Goal: Task Accomplishment & Management: Complete application form

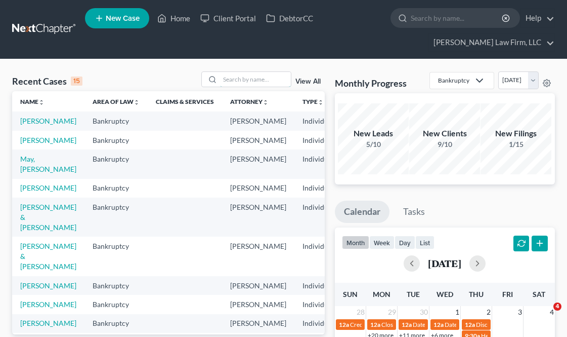
click at [234, 73] on input "search" at bounding box center [255, 79] width 71 height 15
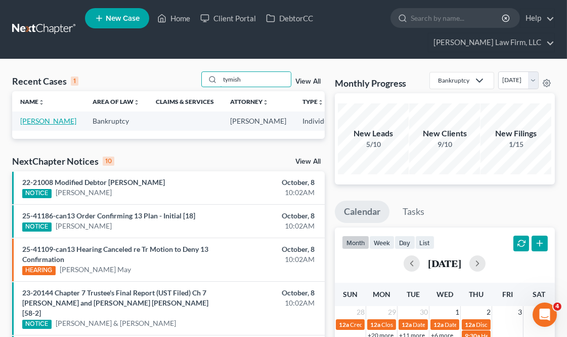
type input "tymish"
click at [39, 125] on link "[PERSON_NAME]" at bounding box center [48, 120] width 56 height 9
select select "6"
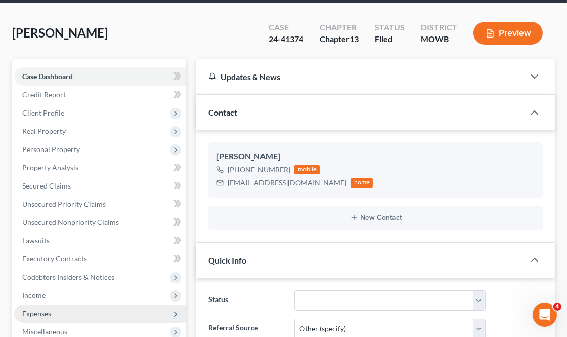
scroll to position [10349, 0]
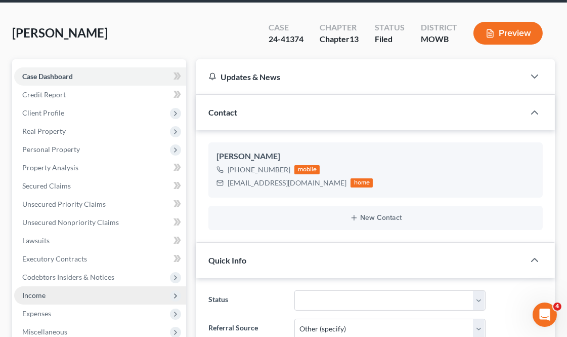
click at [41, 294] on span "Income" at bounding box center [33, 295] width 23 height 9
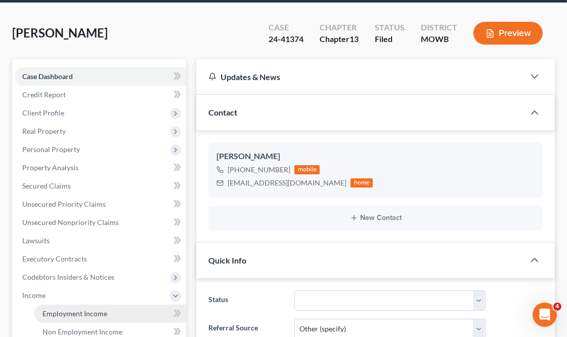
click at [83, 311] on span "Employment Income" at bounding box center [75, 313] width 65 height 9
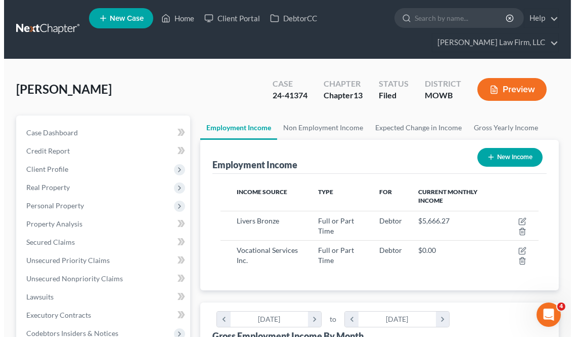
scroll to position [158, 338]
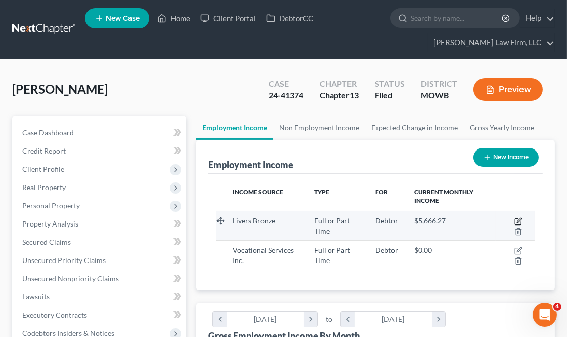
click at [518, 219] on icon "button" at bounding box center [519, 221] width 8 height 8
select select "0"
select select "26"
select select "2"
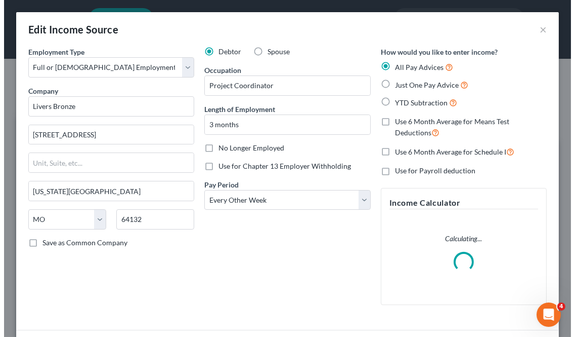
scroll to position [162, 344]
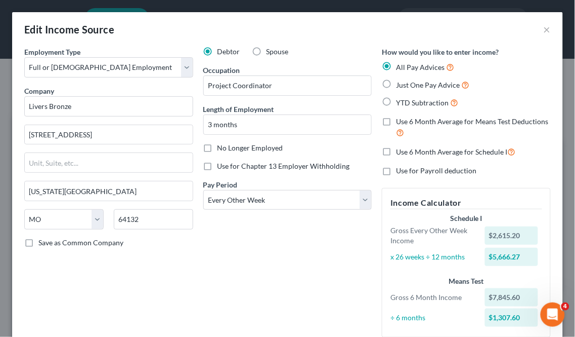
click at [218, 150] on label "No Longer Employed" at bounding box center [251, 148] width 66 height 10
click at [222, 149] on input "No Longer Employed" at bounding box center [225, 146] width 7 height 7
checkbox input "true"
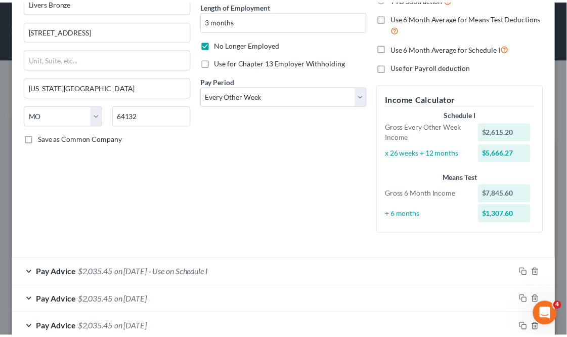
scroll to position [219, 0]
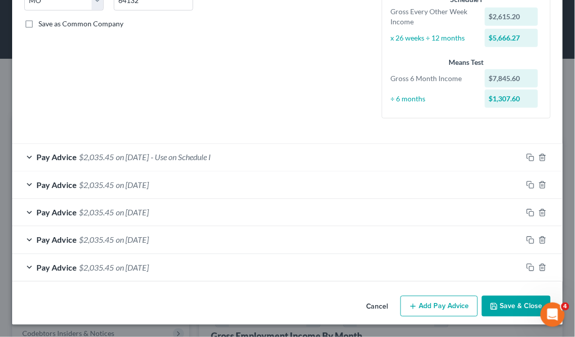
click at [504, 304] on button "Save & Close" at bounding box center [516, 306] width 69 height 21
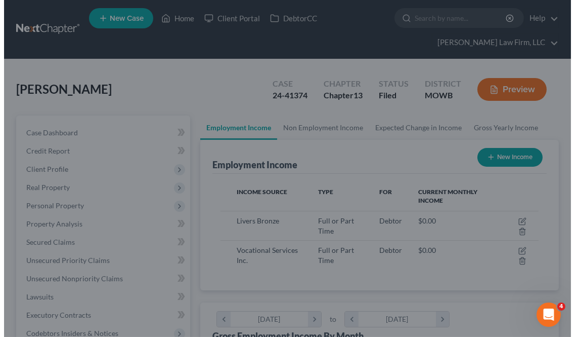
scroll to position [505979, 505800]
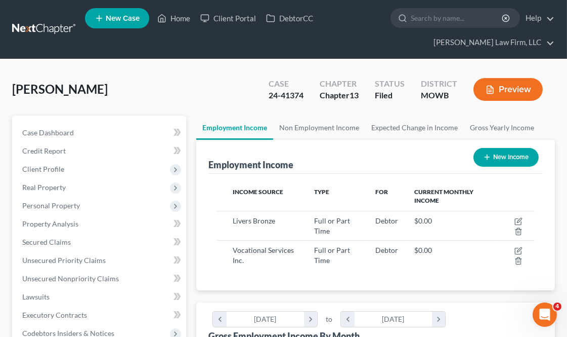
click at [513, 156] on button "New Income" at bounding box center [506, 157] width 65 height 19
select select "0"
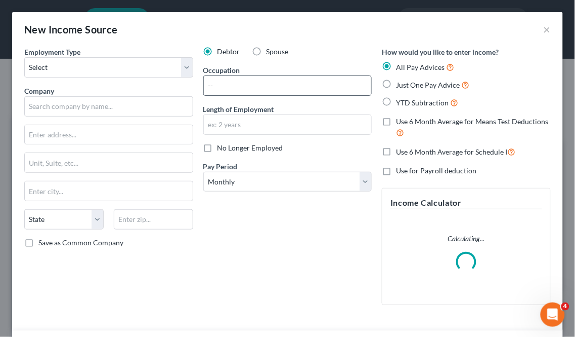
scroll to position [162, 344]
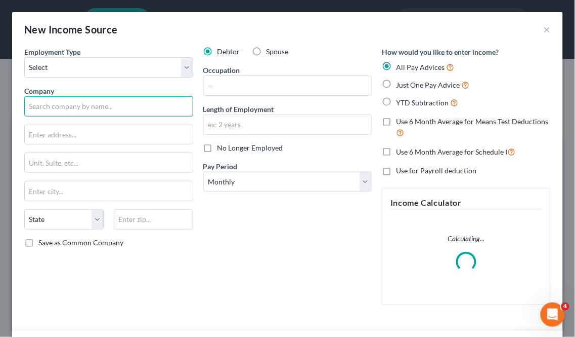
click at [78, 104] on input "text" at bounding box center [108, 106] width 169 height 20
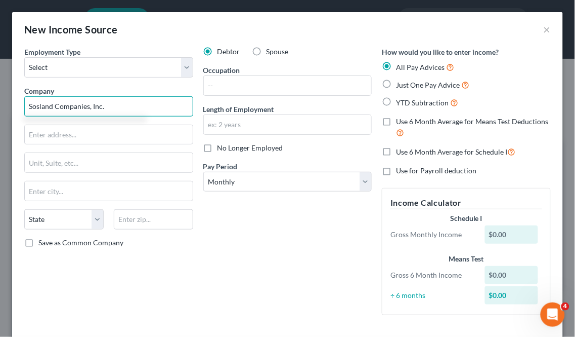
type input "Sosland Companies, Inc."
drag, startPoint x: 118, startPoint y: 107, endPoint x: 0, endPoint y: 105, distance: 118.5
click at [0, 105] on div "New Income Source × Employment Type * Select Full or [DEMOGRAPHIC_DATA] Employm…" at bounding box center [287, 168] width 575 height 337
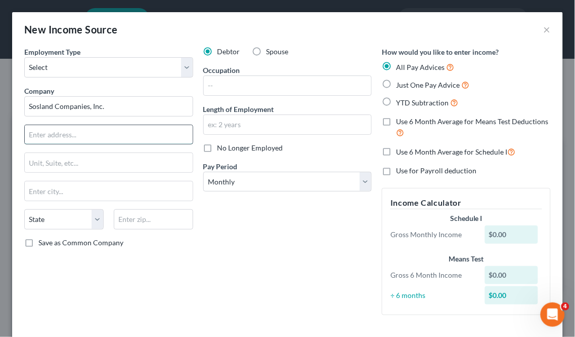
click at [88, 132] on input "text" at bounding box center [109, 134] width 168 height 19
paste input "[STREET_ADDRESS]"
click at [82, 135] on input "[STREET_ADDRESS]" at bounding box center [109, 134] width 168 height 19
type input "[STREET_ADDRESS]"
drag, startPoint x: 129, startPoint y: 211, endPoint x: 131, endPoint y: 203, distance: 7.7
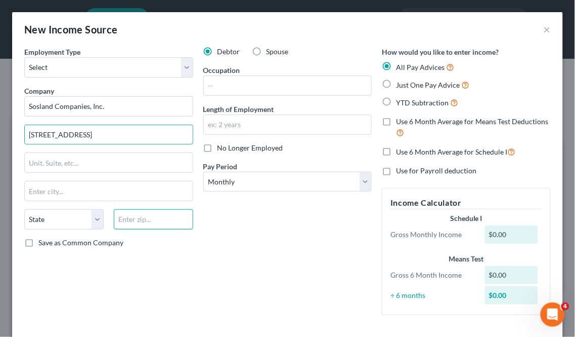
click at [129, 211] on input "text" at bounding box center [153, 219] width 79 height 20
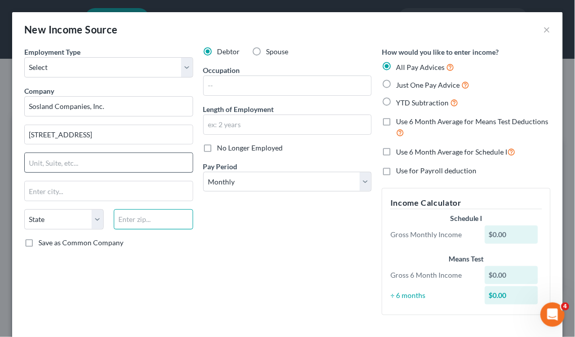
paste input "64108"
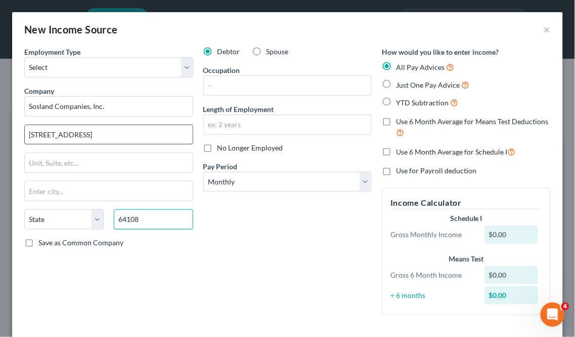
type input "64108"
type input "[US_STATE][GEOGRAPHIC_DATA]"
select select "26"
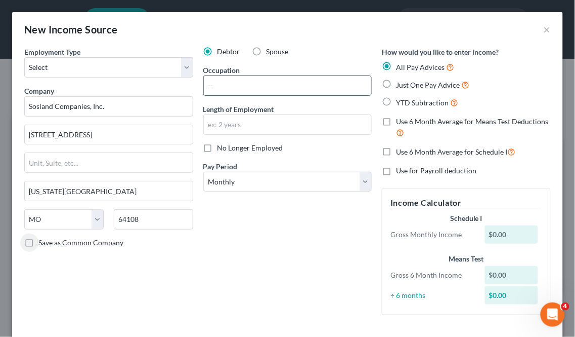
click at [238, 88] on input "text" at bounding box center [288, 85] width 168 height 19
paste input "Human Resources Manager"
type input "Human Resources Manager"
click at [230, 127] on input "text" at bounding box center [288, 124] width 168 height 19
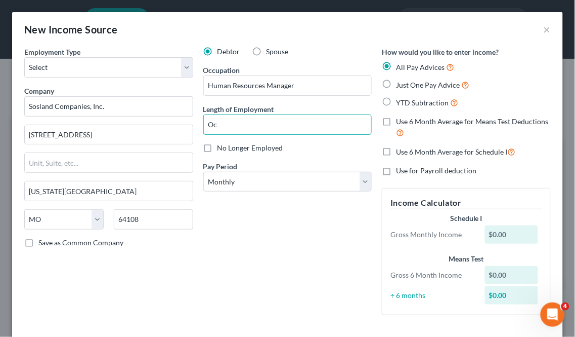
type input "O"
type input "starting [DATE]"
click at [252, 258] on div "Debtor Spouse Occupation Human Resources Manager Length of Employment starting …" at bounding box center [287, 185] width 179 height 276
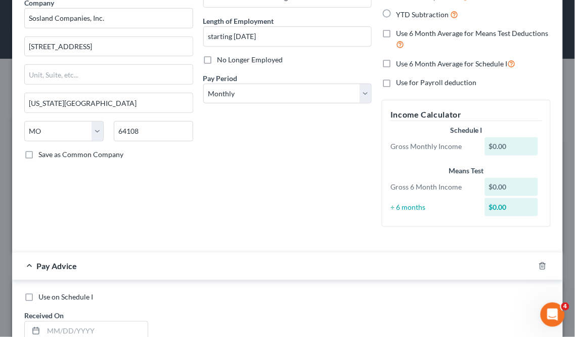
scroll to position [169, 0]
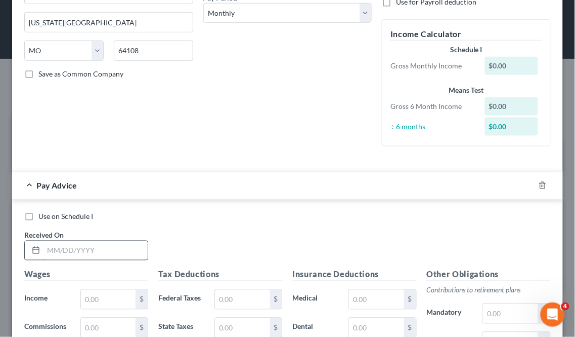
click at [88, 252] on input "text" at bounding box center [96, 250] width 104 height 19
type input "[DATE]"
drag, startPoint x: 107, startPoint y: 302, endPoint x: 112, endPoint y: 289, distance: 14.1
click at [107, 302] on input "text" at bounding box center [108, 299] width 55 height 19
paste input "3,076.92"
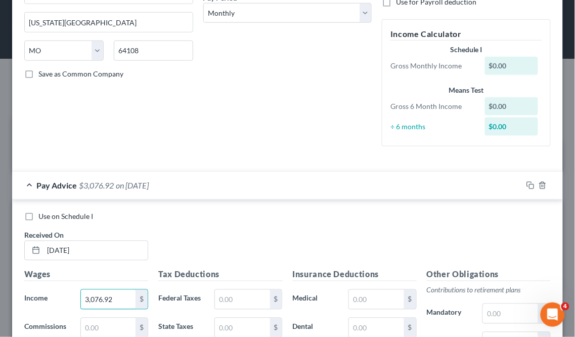
type input "3,076.92"
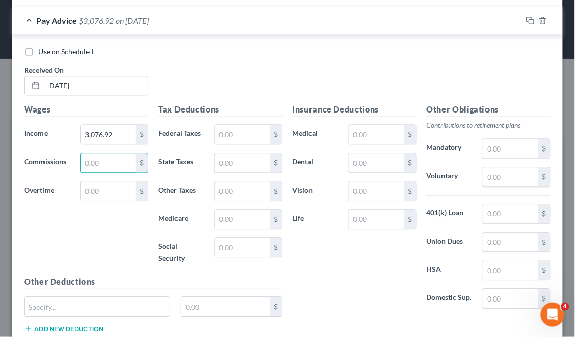
scroll to position [338, 0]
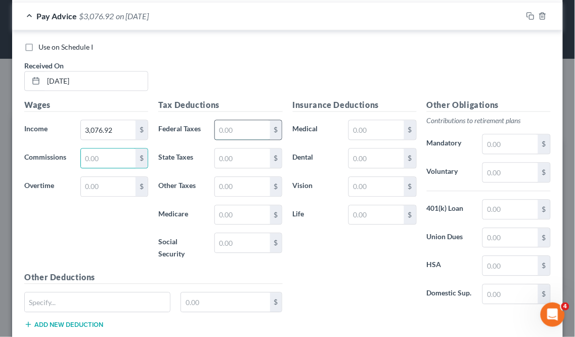
click at [239, 129] on input "text" at bounding box center [242, 129] width 55 height 19
paste input "354.38"
type input "354.38"
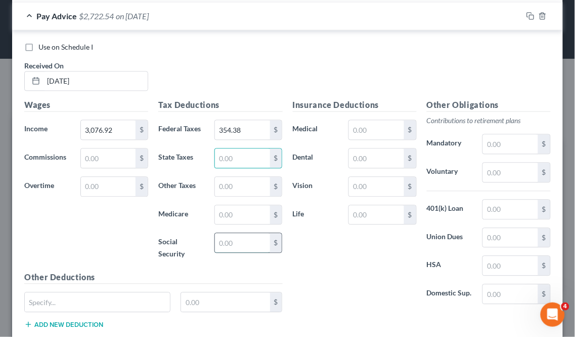
click at [235, 234] on input "text" at bounding box center [242, 242] width 55 height 19
paste input "190.77"
type input "190.77"
click at [236, 219] on input "text" at bounding box center [242, 214] width 55 height 19
paste input "44.62"
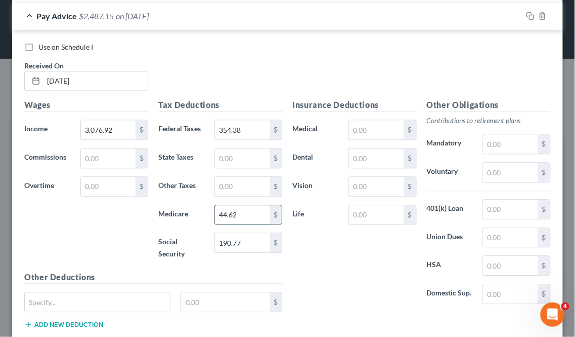
type input "44.62"
click at [235, 154] on input "text" at bounding box center [242, 158] width 55 height 19
paste input "111.00"
type input "111.00"
click at [243, 188] on input "text" at bounding box center [242, 186] width 55 height 19
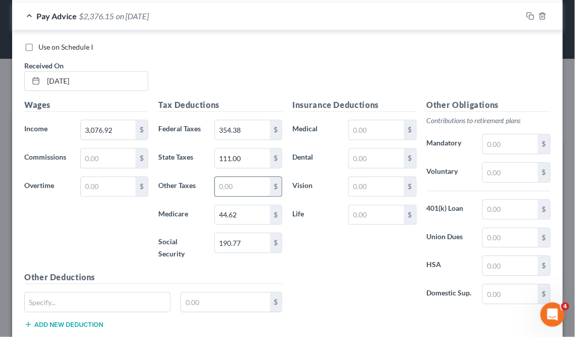
paste input "30.77"
type input "30.77"
click at [115, 228] on div "Wages Income * 3,076.92 $ Commissions $ Overtime $" at bounding box center [86, 185] width 134 height 172
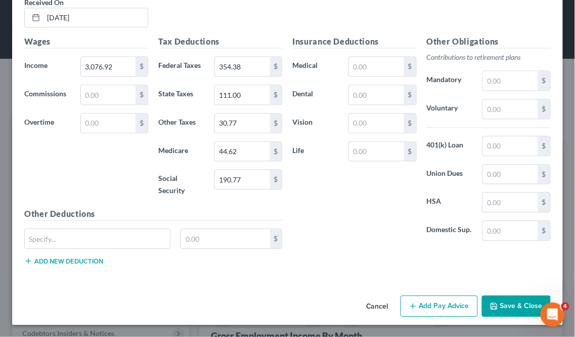
click at [510, 306] on button "Save & Close" at bounding box center [516, 305] width 69 height 21
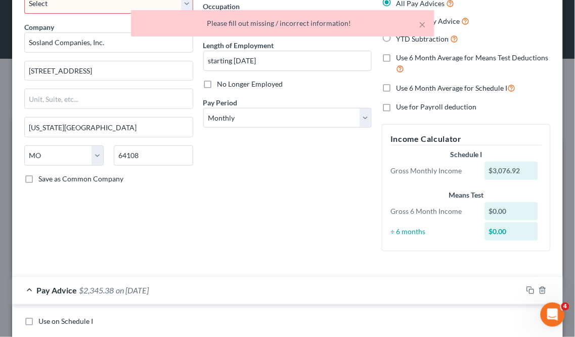
scroll to position [0, 0]
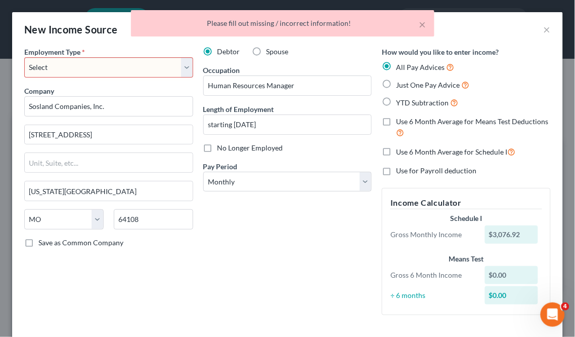
click at [104, 66] on select "Select Full or [DEMOGRAPHIC_DATA] Employment Self Employment" at bounding box center [108, 67] width 169 height 20
select select "0"
click at [24, 57] on select "Select Full or [DEMOGRAPHIC_DATA] Employment Self Employment" at bounding box center [108, 67] width 169 height 20
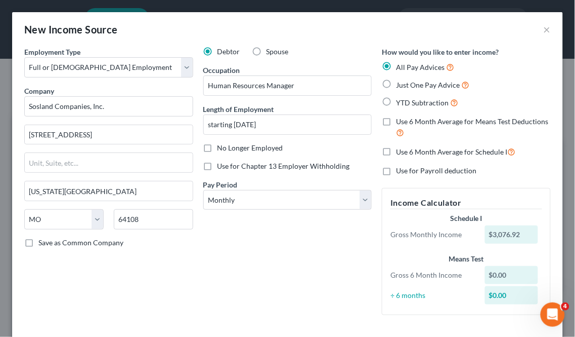
click at [240, 242] on div "Debtor Spouse Occupation Human Resources Manager Length of Employment starting …" at bounding box center [287, 185] width 179 height 276
click at [269, 195] on select "Select Monthly Twice Monthly Every Other Week Weekly" at bounding box center [287, 200] width 169 height 20
select select "2"
click at [203, 190] on select "Select Monthly Twice Monthly Every Other Week Weekly" at bounding box center [287, 200] width 169 height 20
click at [250, 254] on div "Debtor Spouse Occupation Human Resources Manager Length of Employment starting …" at bounding box center [287, 185] width 179 height 276
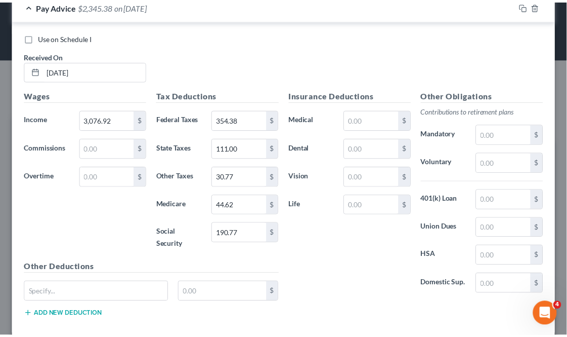
scroll to position [402, 0]
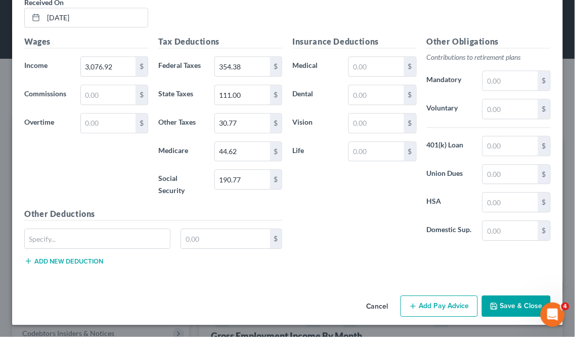
click at [490, 302] on icon "button" at bounding box center [494, 306] width 8 height 8
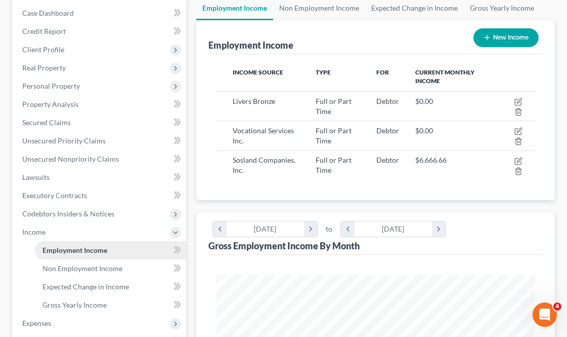
scroll to position [225, 0]
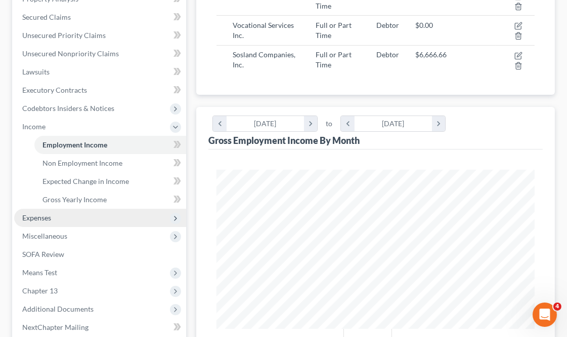
click at [62, 223] on span "Expenses" at bounding box center [100, 218] width 172 height 18
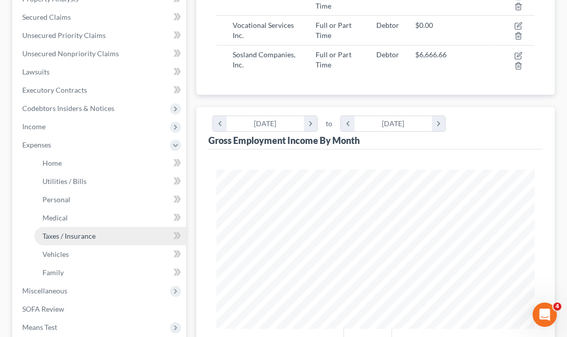
click at [74, 227] on link "Taxes / Insurance" at bounding box center [110, 236] width 152 height 18
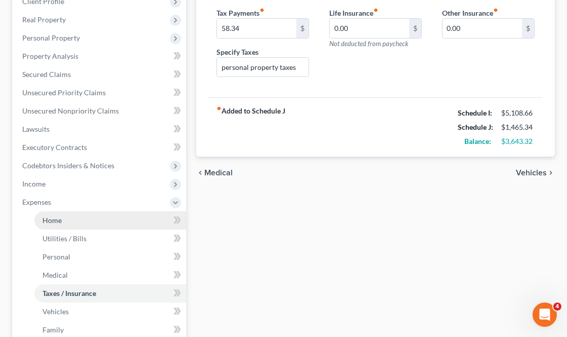
scroll to position [169, 0]
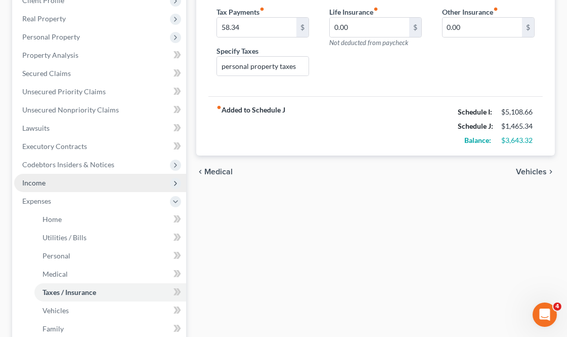
click at [69, 178] on span "Income" at bounding box center [100, 183] width 172 height 18
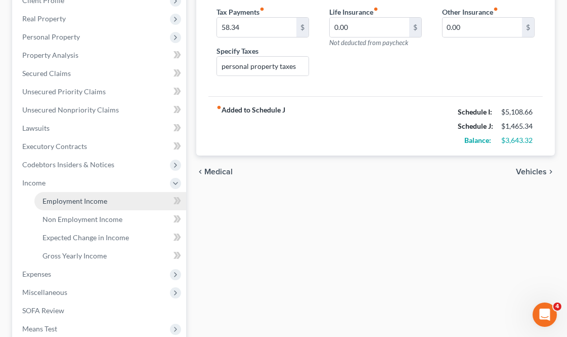
click at [79, 193] on link "Employment Income" at bounding box center [110, 201] width 152 height 18
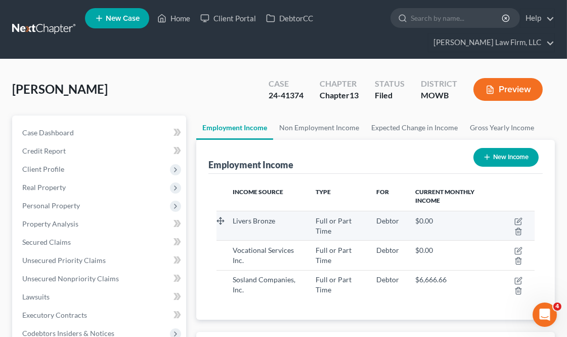
scroll to position [158, 338]
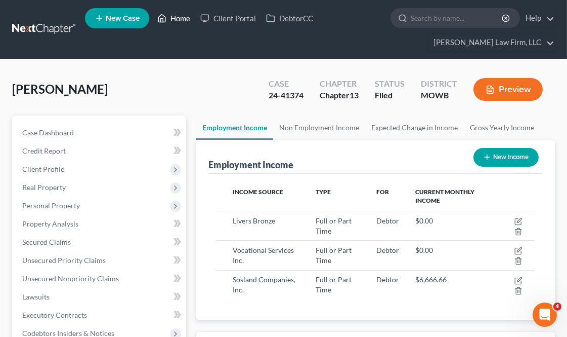
click at [173, 22] on link "Home" at bounding box center [173, 18] width 43 height 18
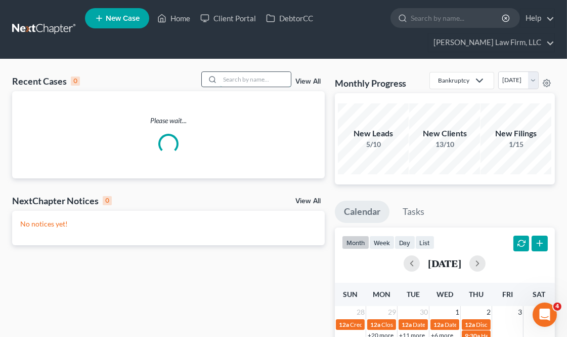
click at [240, 79] on input "search" at bounding box center [255, 79] width 71 height 15
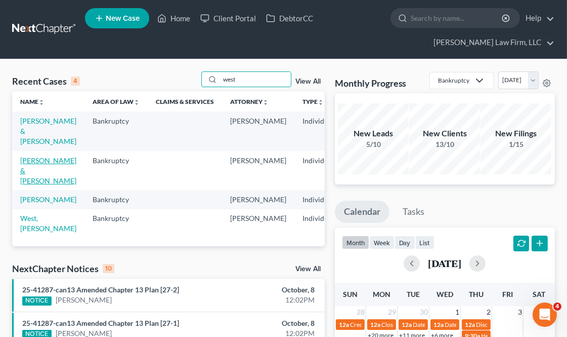
type input "west"
click at [44, 161] on link "[PERSON_NAME] & [PERSON_NAME]" at bounding box center [48, 170] width 56 height 29
select select "4"
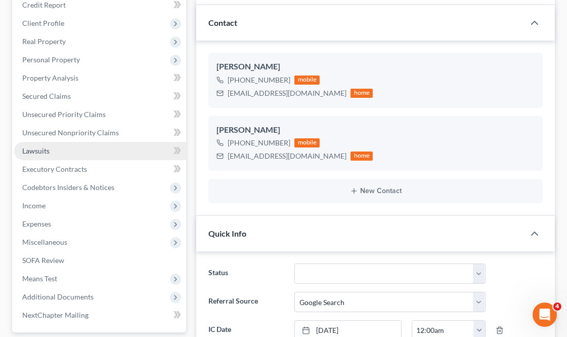
scroll to position [169, 0]
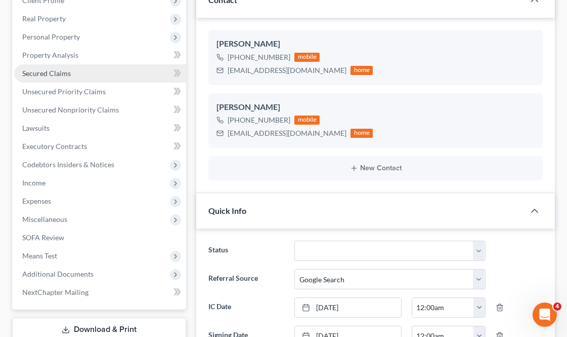
click at [74, 71] on link "Secured Claims" at bounding box center [100, 73] width 172 height 18
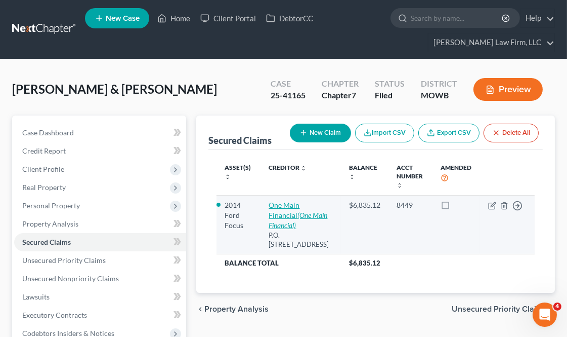
click at [294, 218] on link "One Main Financial (One Main Financial)" at bounding box center [298, 214] width 59 height 29
select select "15"
select select "2"
select select "1"
select select "0"
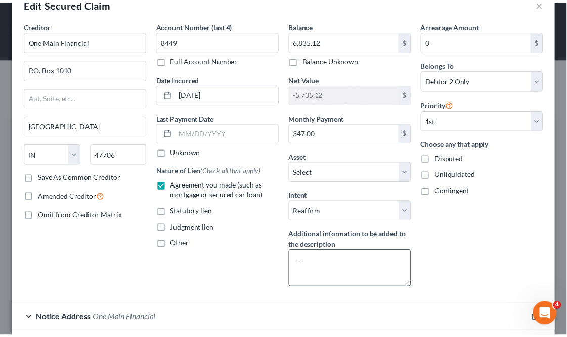
scroll to position [85, 0]
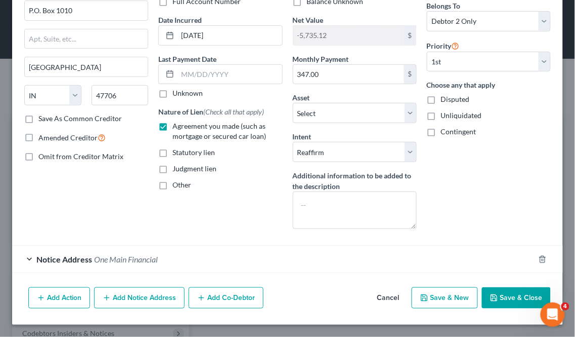
click at [511, 299] on button "Save & Close" at bounding box center [516, 297] width 69 height 21
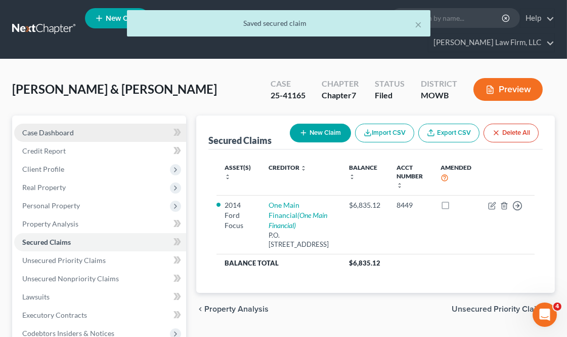
drag, startPoint x: 65, startPoint y: 132, endPoint x: 71, endPoint y: 135, distance: 6.8
click at [65, 132] on span "Case Dashboard" at bounding box center [48, 132] width 52 height 9
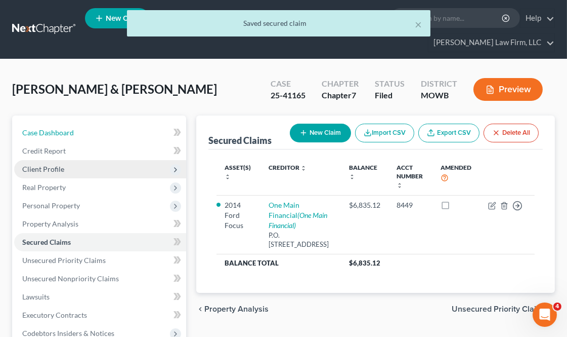
select select "3"
select select "4"
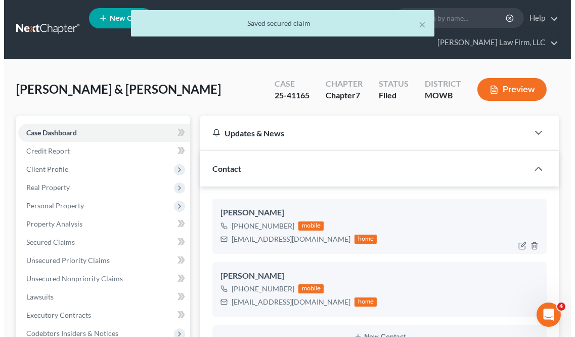
scroll to position [2875, 0]
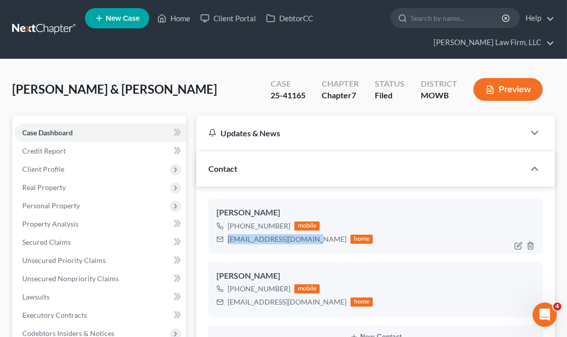
drag, startPoint x: 311, startPoint y: 236, endPoint x: 229, endPoint y: 238, distance: 82.5
click at [229, 238] on div "[EMAIL_ADDRESS][DOMAIN_NAME] home" at bounding box center [295, 238] width 156 height 13
copy div "[EMAIL_ADDRESS][DOMAIN_NAME]"
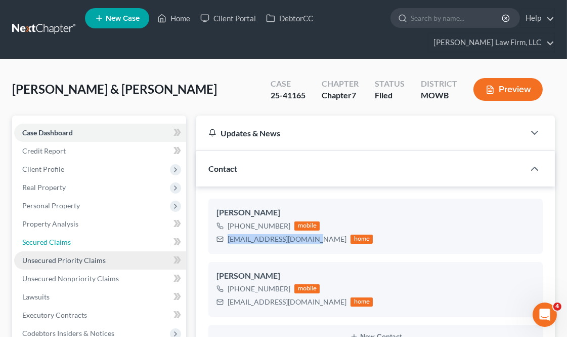
drag, startPoint x: 37, startPoint y: 240, endPoint x: 134, endPoint y: 256, distance: 97.9
click at [37, 240] on span "Secured Claims" at bounding box center [46, 241] width 49 height 9
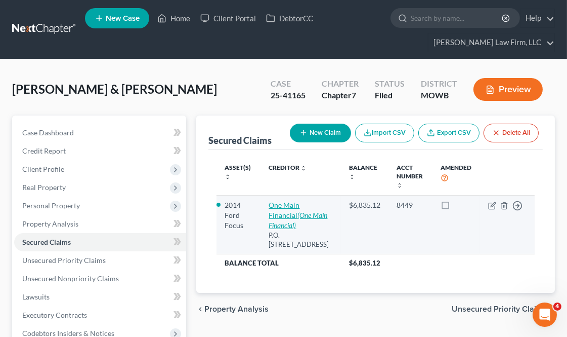
click at [294, 228] on icon "(One Main Financial)" at bounding box center [298, 220] width 59 height 19
select select "15"
select select "2"
select select "1"
select select "0"
